Goal: Information Seeking & Learning: Understand process/instructions

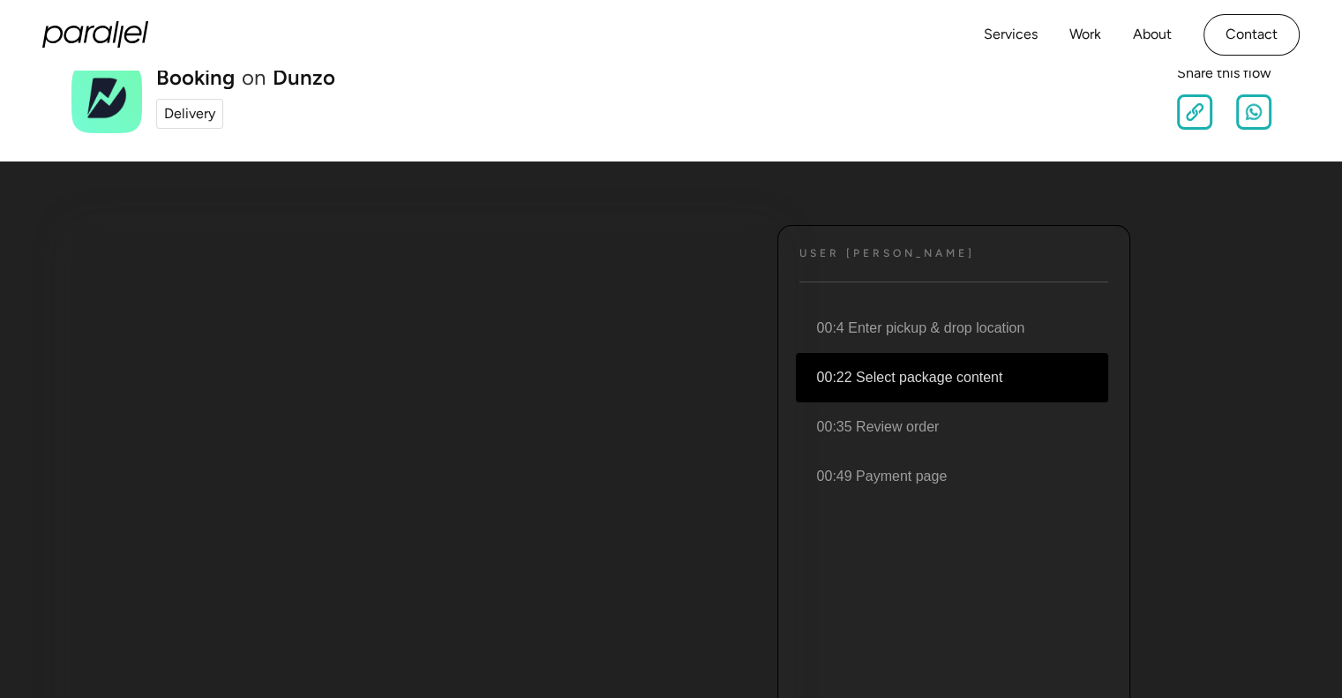
scroll to position [88, 0]
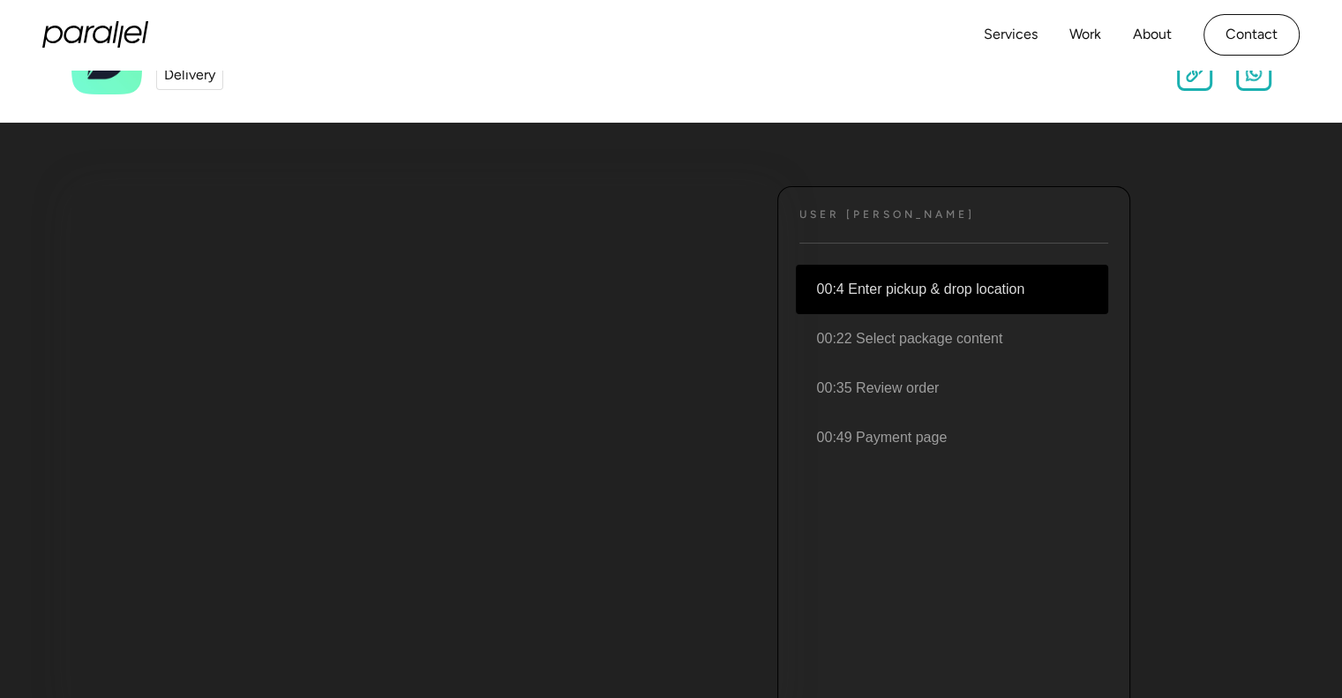
click at [1004, 293] on li "00:4 Enter pickup & drop location" at bounding box center [952, 289] width 312 height 49
click at [967, 295] on li "00:4 Enter pickup & drop location" at bounding box center [952, 289] width 312 height 49
click at [984, 289] on li "00:4 Enter pickup & drop location" at bounding box center [952, 289] width 312 height 49
click at [956, 230] on div "User [PERSON_NAME] Text 00:4 Enter pickup & drop location 00:22 Select package …" at bounding box center [953, 450] width 353 height 529
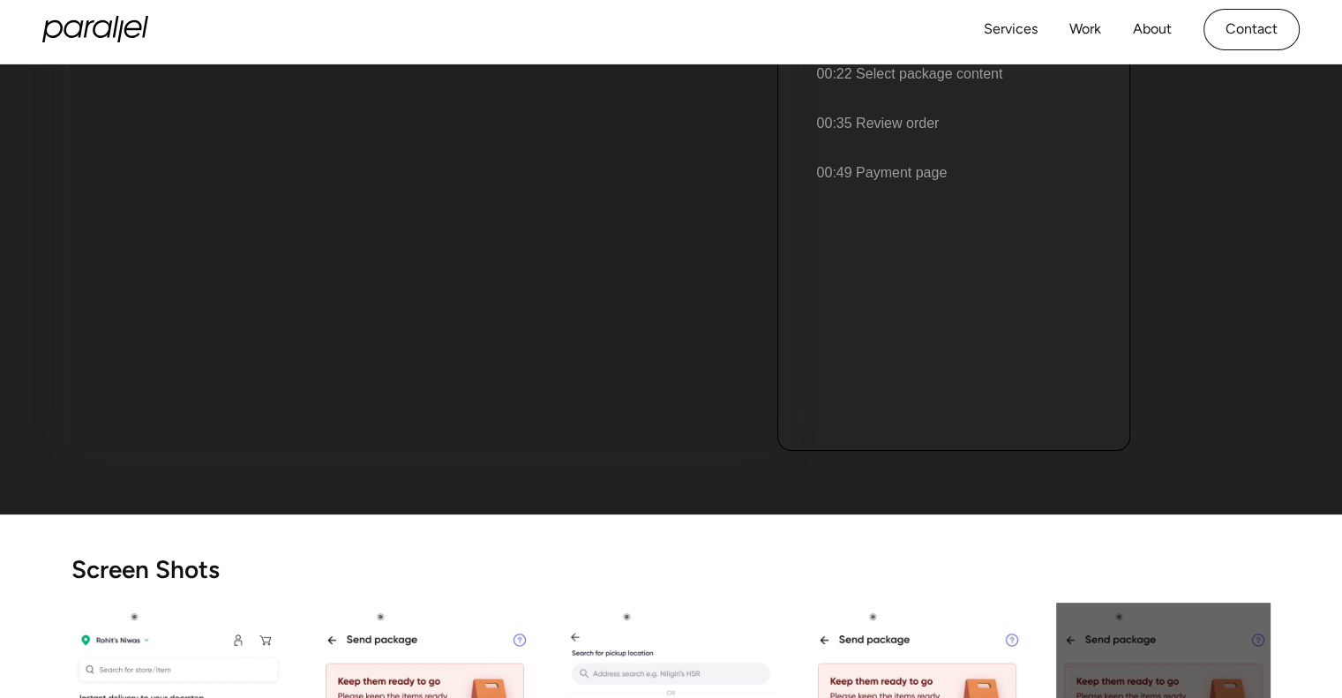
scroll to position [0, 0]
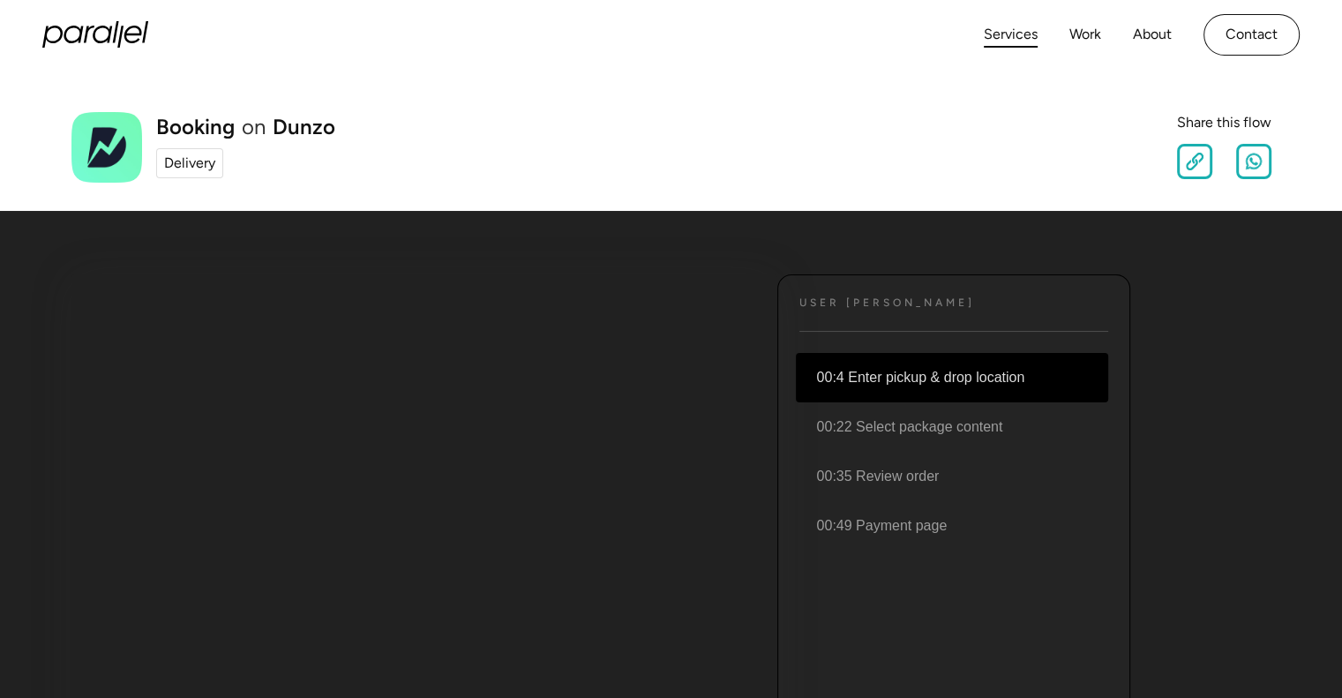
click at [1023, 39] on link "Services" at bounding box center [1011, 35] width 54 height 26
